Goal: Obtain resource: Download file/media

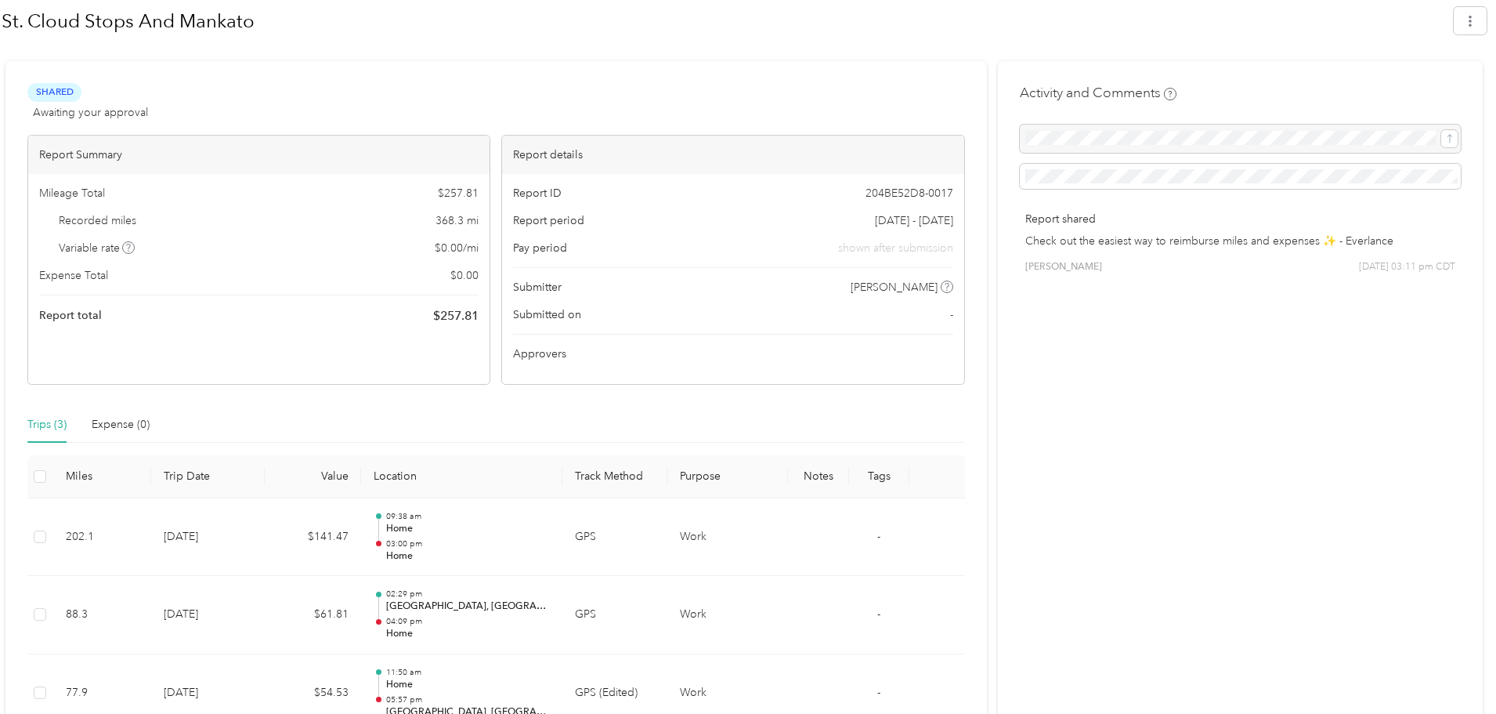
scroll to position [297, 0]
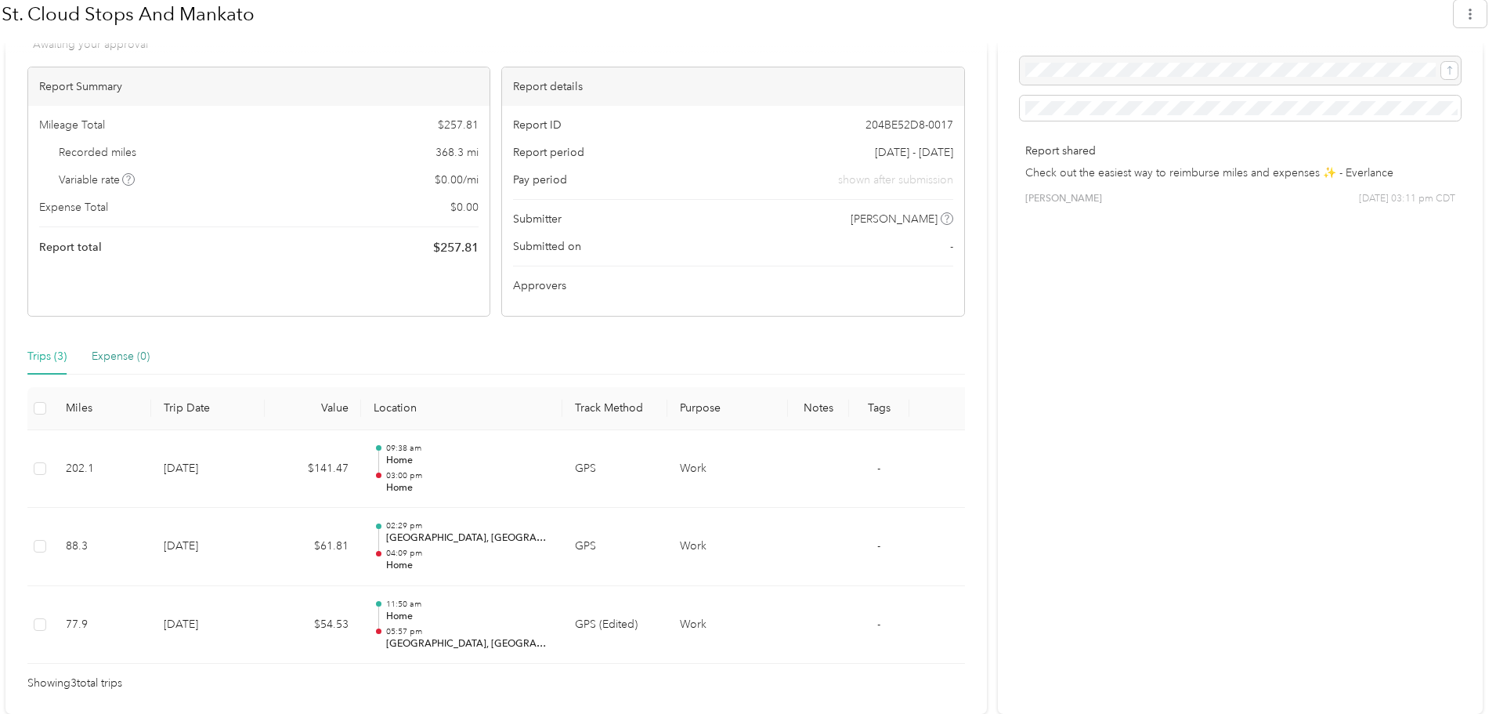
click at [114, 358] on div "Expense (0)" at bounding box center [121, 356] width 58 height 17
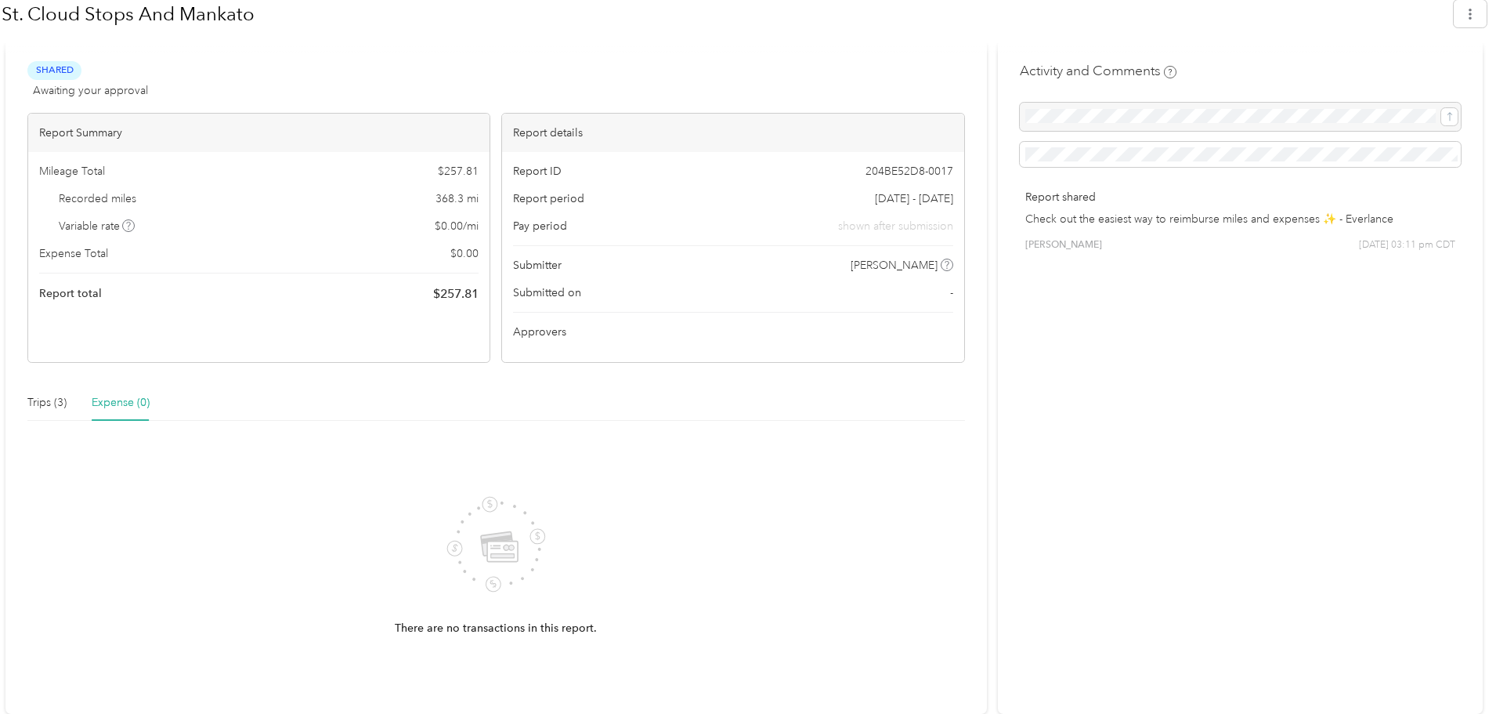
scroll to position [251, 0]
click at [32, 399] on div "Trips (3)" at bounding box center [46, 402] width 39 height 17
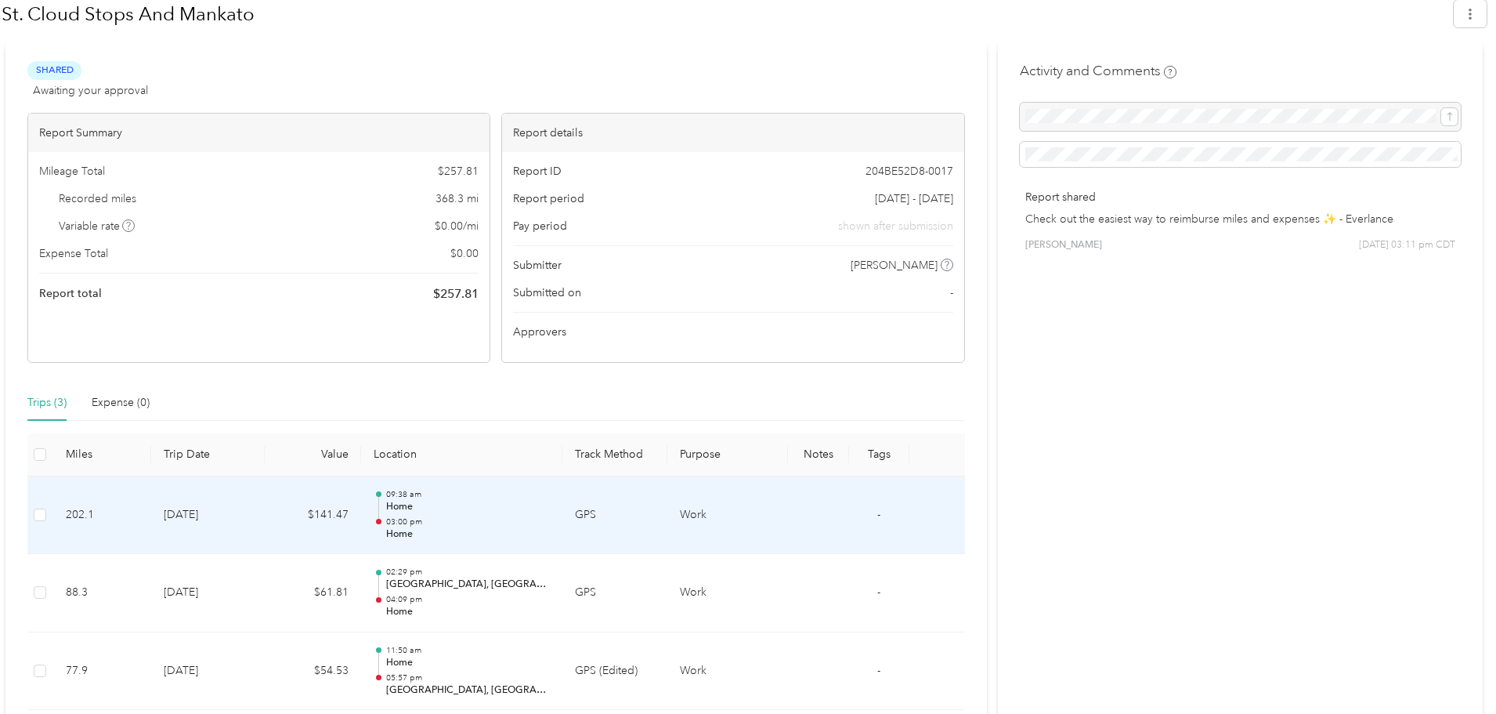
click at [410, 527] on p "Home" at bounding box center [468, 534] width 164 height 14
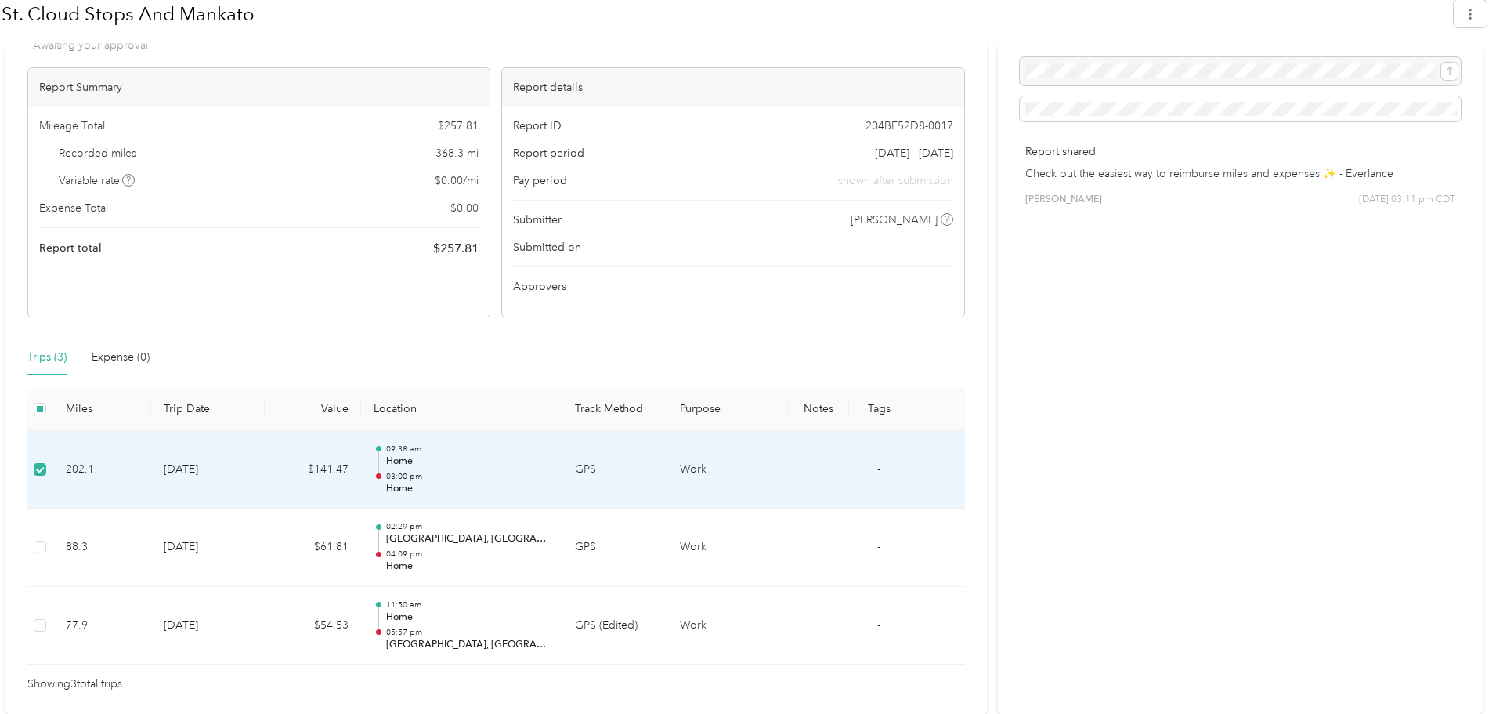
scroll to position [297, 0]
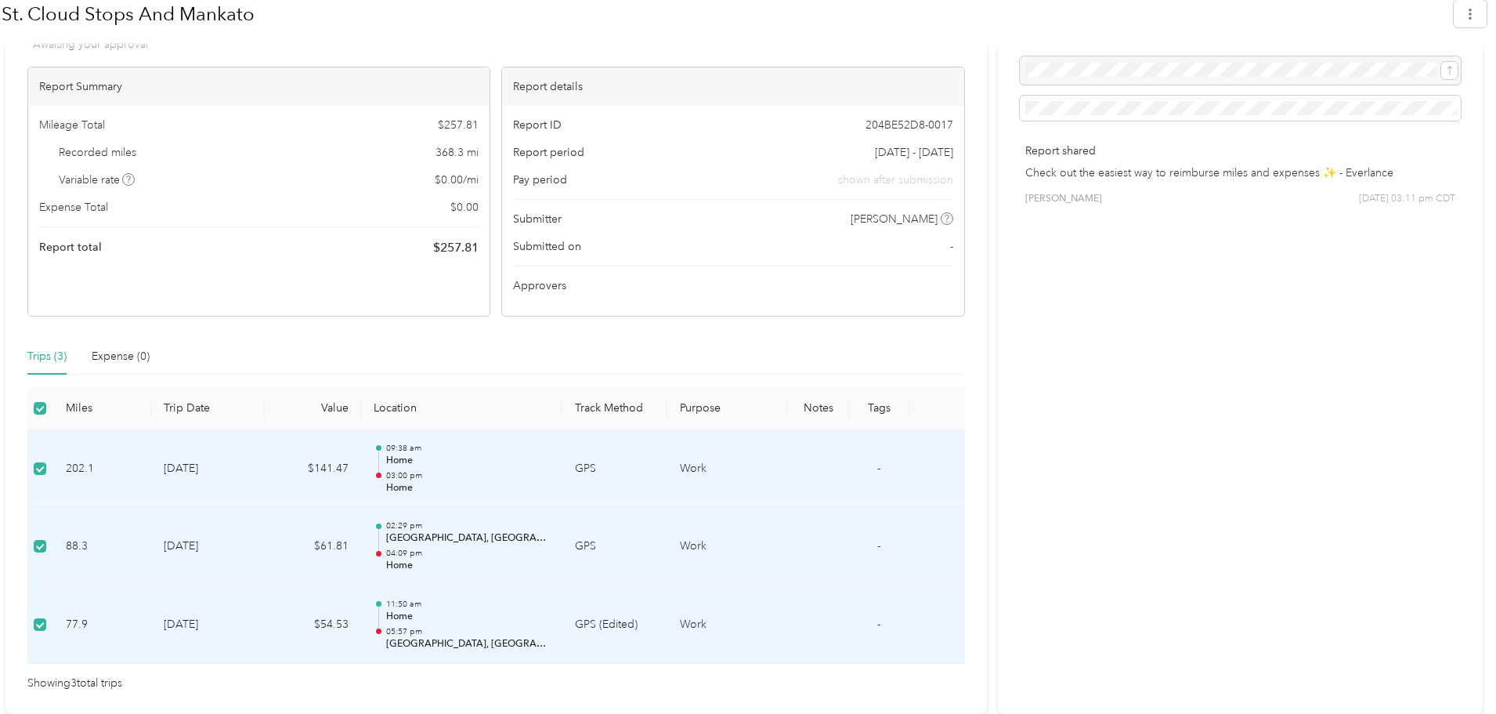
drag, startPoint x: 223, startPoint y: 585, endPoint x: 536, endPoint y: 605, distance: 313.2
click at [520, 610] on p "Home" at bounding box center [468, 617] width 164 height 14
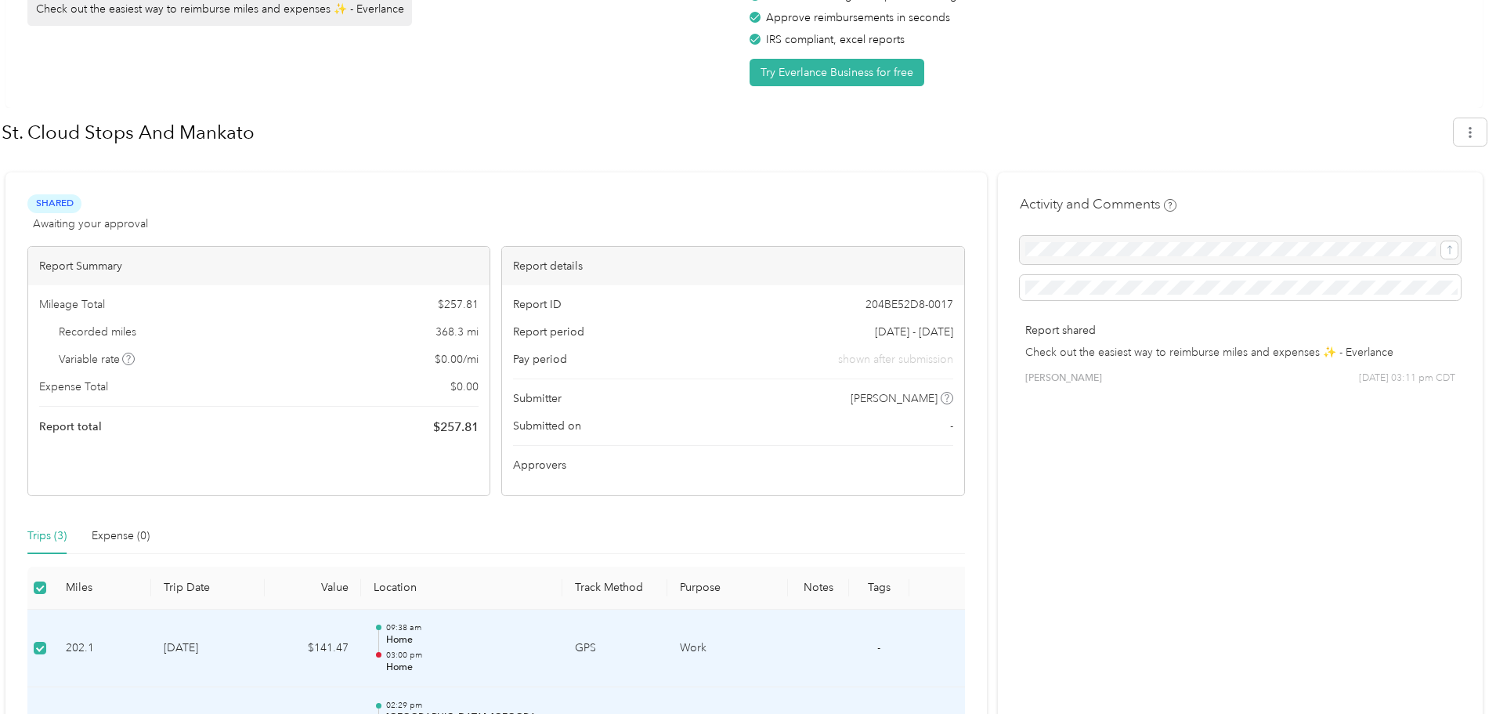
scroll to position [157, 0]
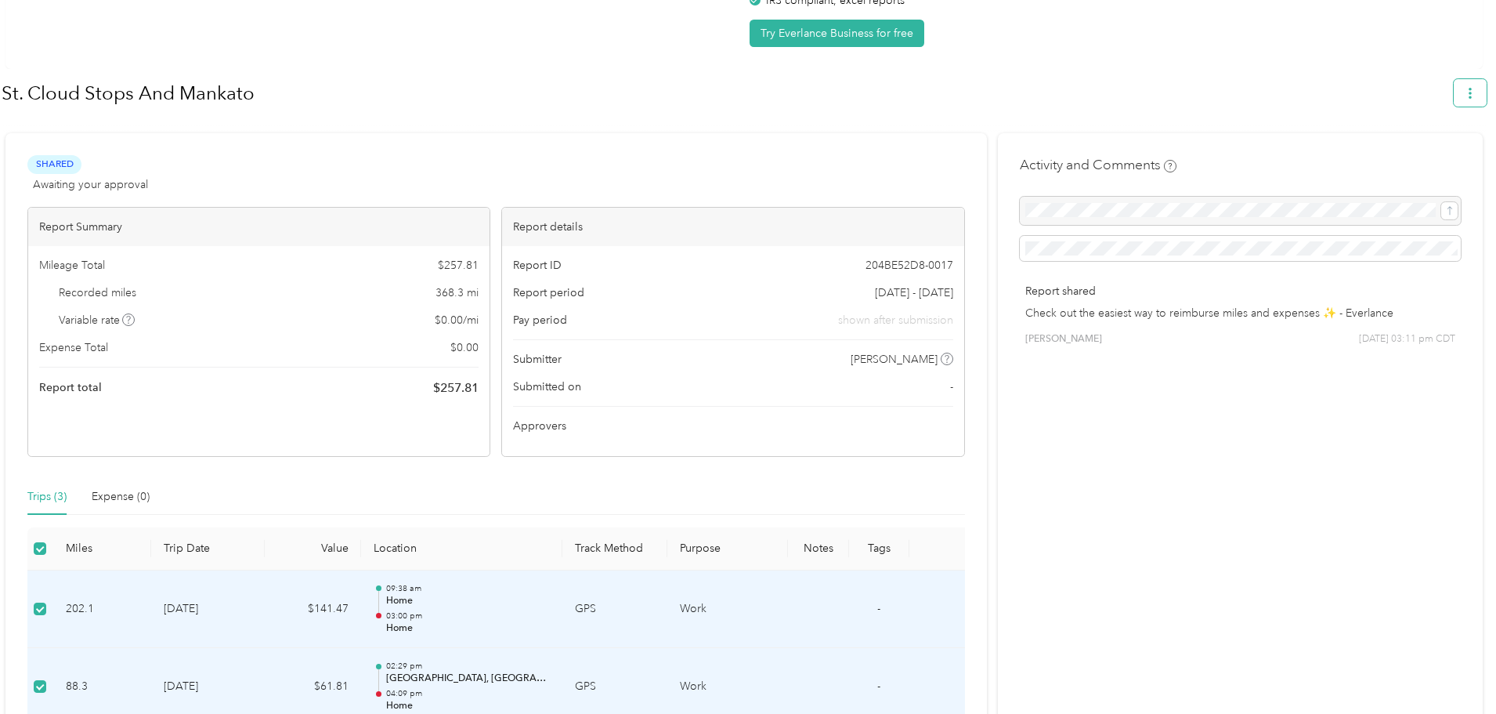
click at [1463, 92] on button "button" at bounding box center [1470, 92] width 33 height 27
click at [1441, 159] on span "Download" at bounding box center [1434, 167] width 52 height 16
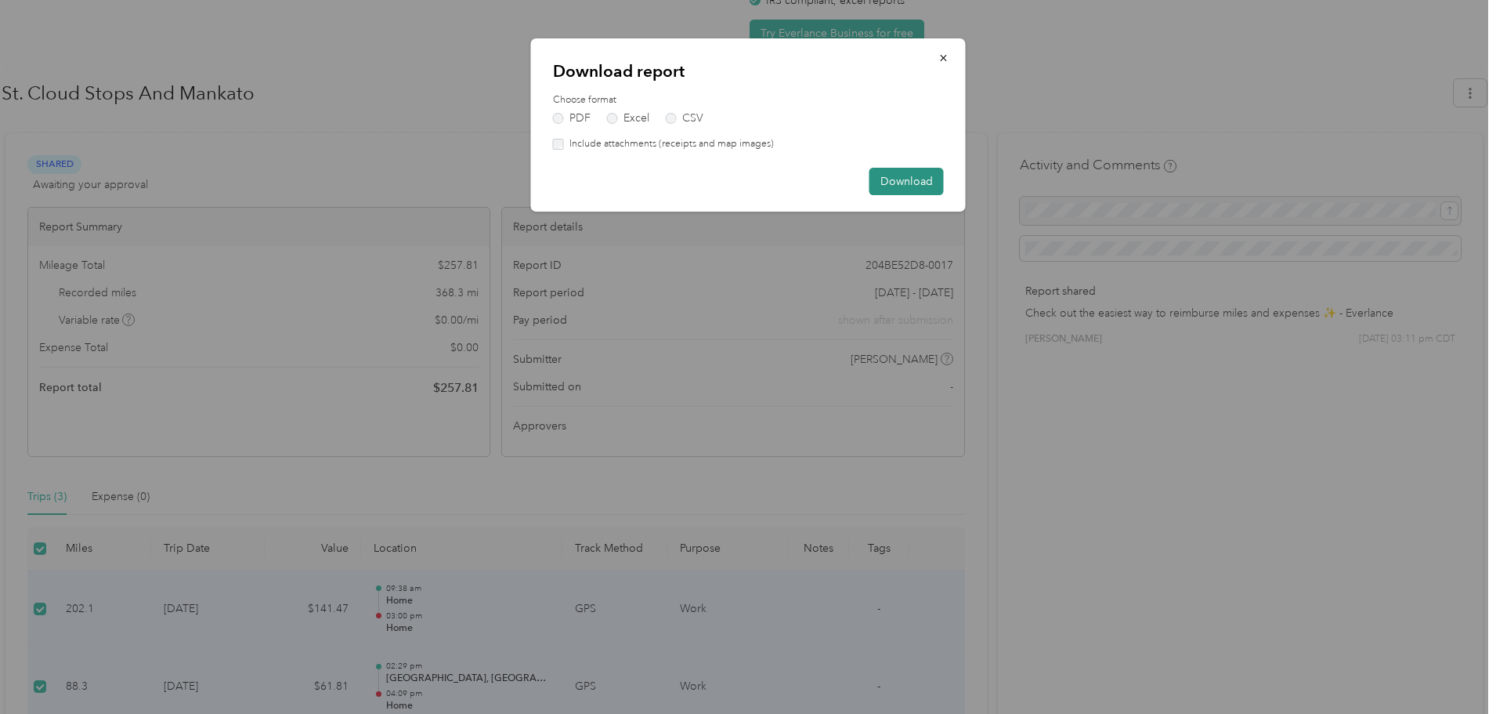
click at [906, 183] on button "Download" at bounding box center [907, 181] width 74 height 27
